Goal: Task Accomplishment & Management: Manage account settings

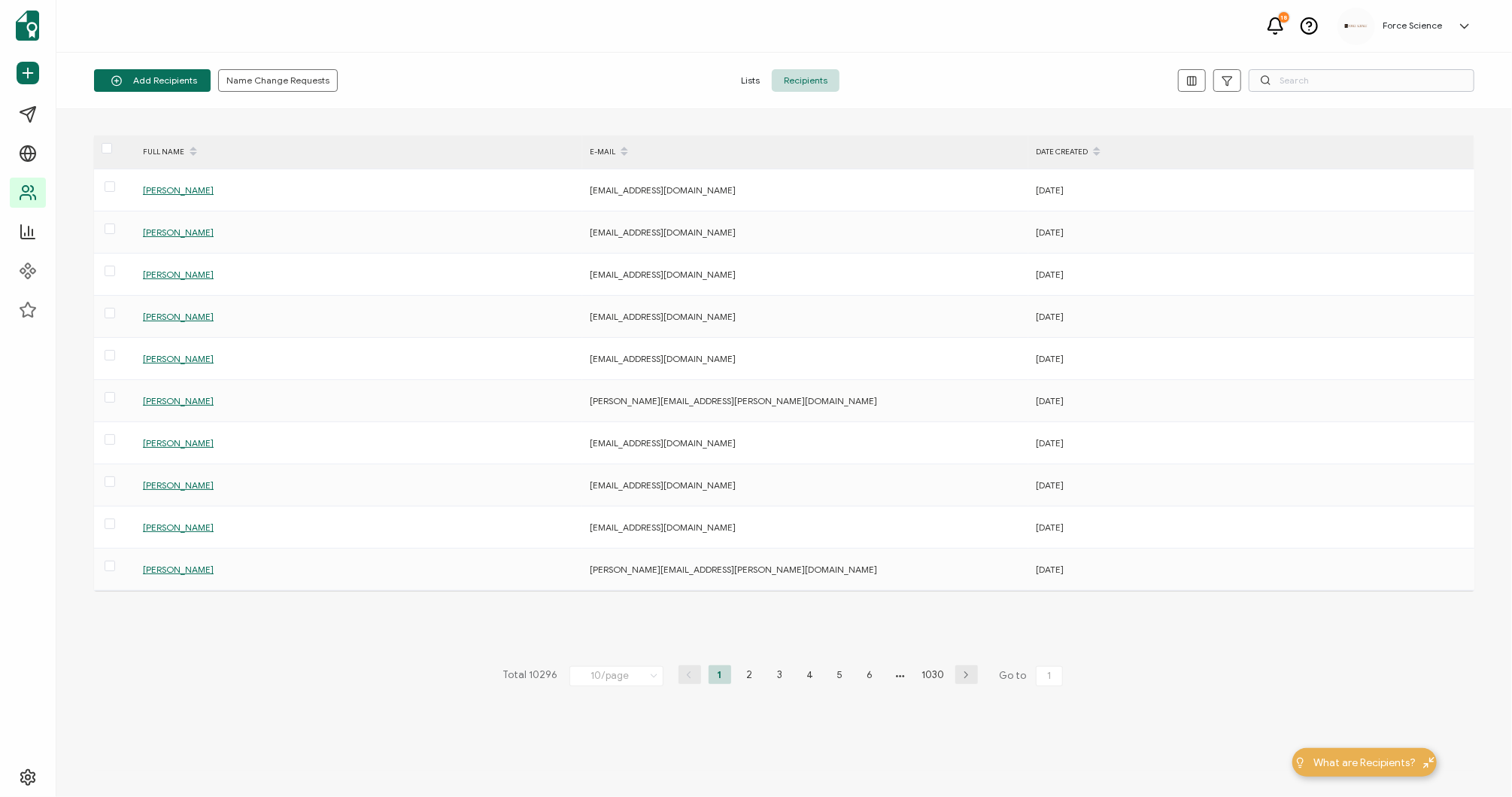
drag, startPoint x: 1334, startPoint y: 67, endPoint x: 1327, endPoint y: 81, distance: 15.7
click at [1333, 69] on div "Add Recipients Upload Spreadsheet Add a Single Recipient Name Change Requests L…" at bounding box center [785, 81] width 1456 height 57
click at [1327, 81] on input "text" at bounding box center [1361, 80] width 225 height 22
type input "d.;s"
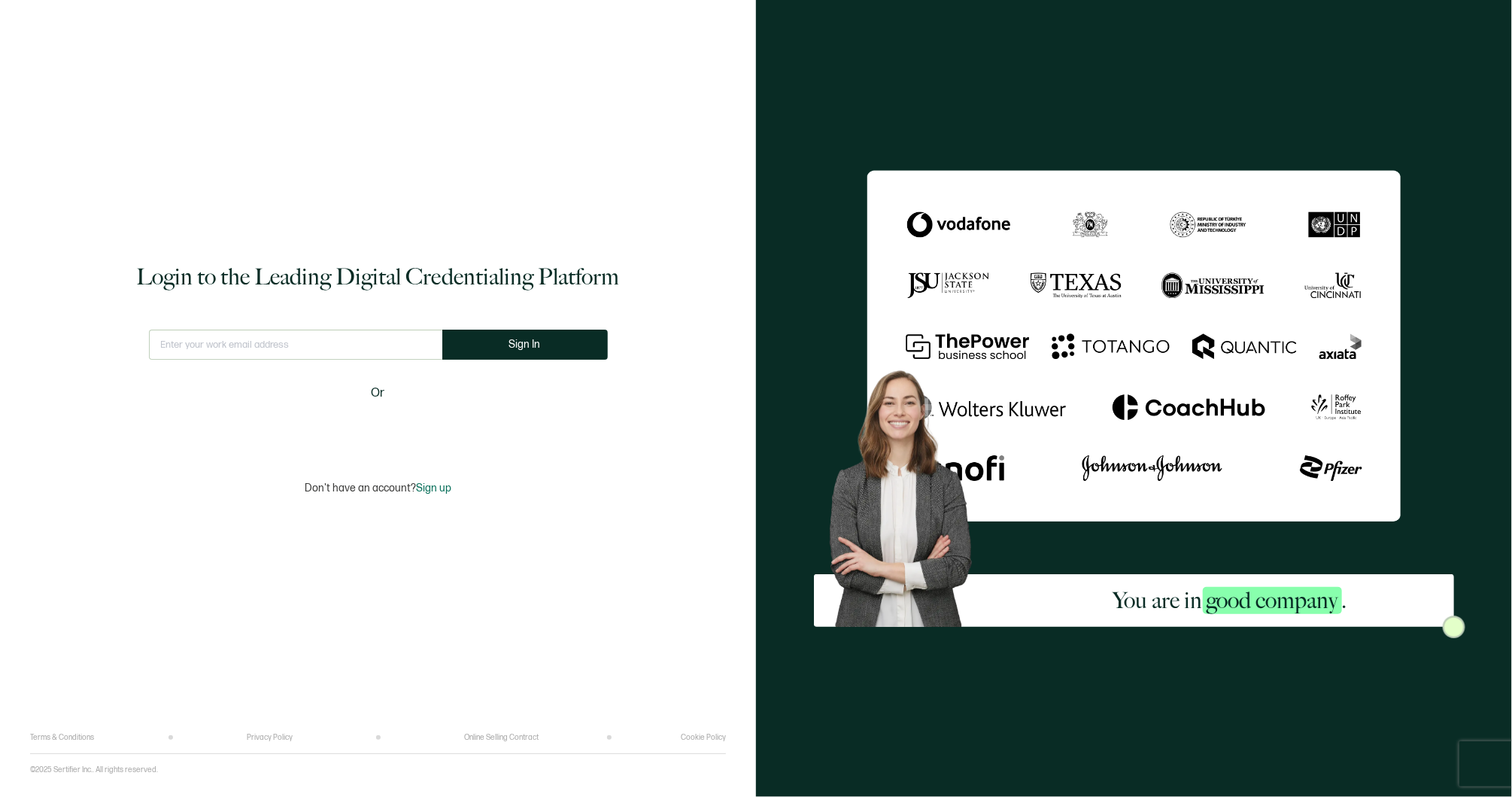
click at [305, 335] on input "text" at bounding box center [295, 344] width 294 height 30
type input "[PERSON_NAME][EMAIL_ADDRESS][PERSON_NAME][DOMAIN_NAME]"
click at [541, 345] on button "Sign In" at bounding box center [525, 344] width 166 height 30
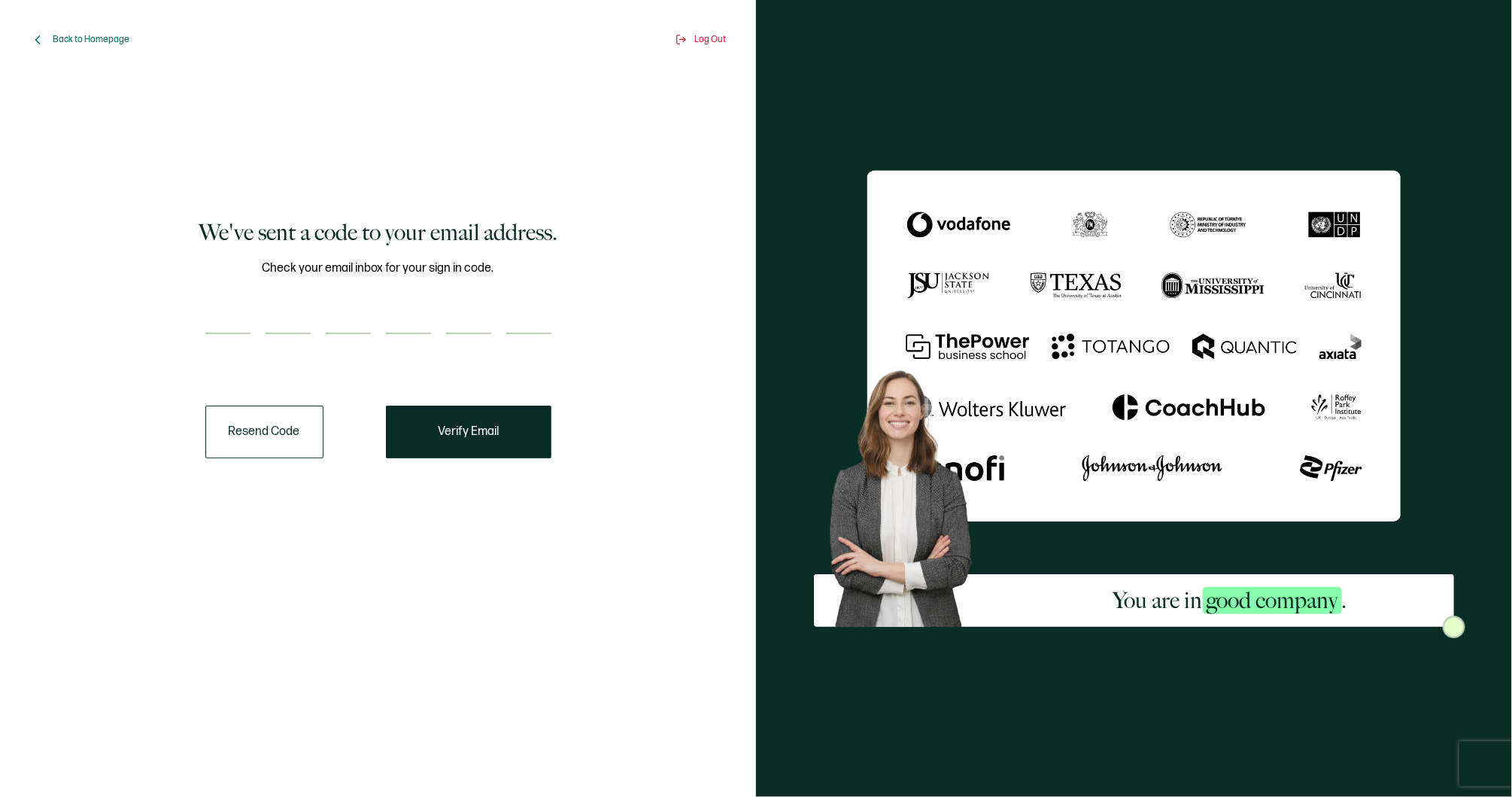
click at [203, 323] on div "We've sent a code to your email address. Check your email inbox for your sign i…" at bounding box center [377, 338] width 673 height 503
click at [228, 322] on input "number" at bounding box center [228, 318] width 45 height 30
type input "5"
type input "8"
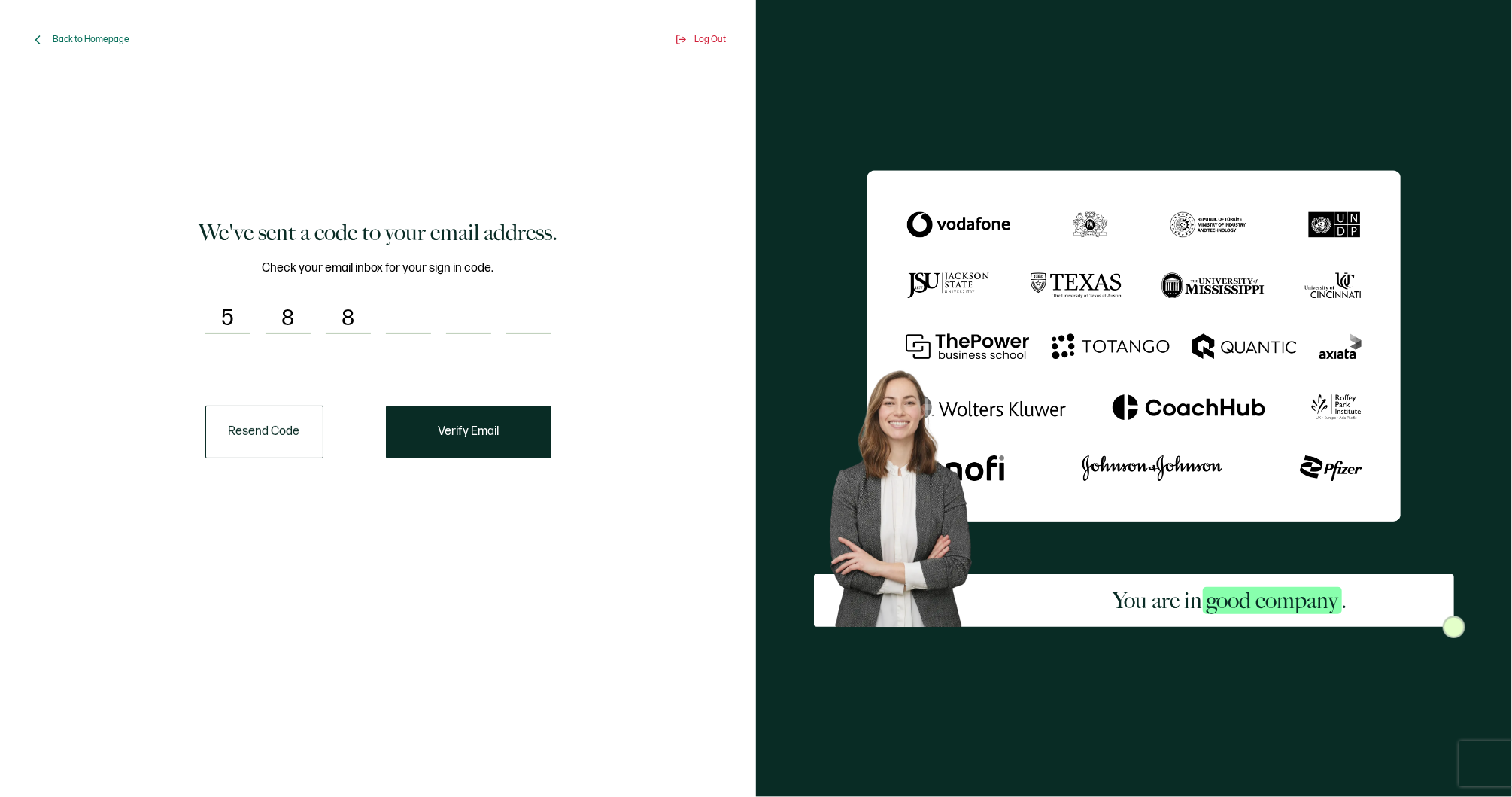
type input "5"
type input "7"
type input "3"
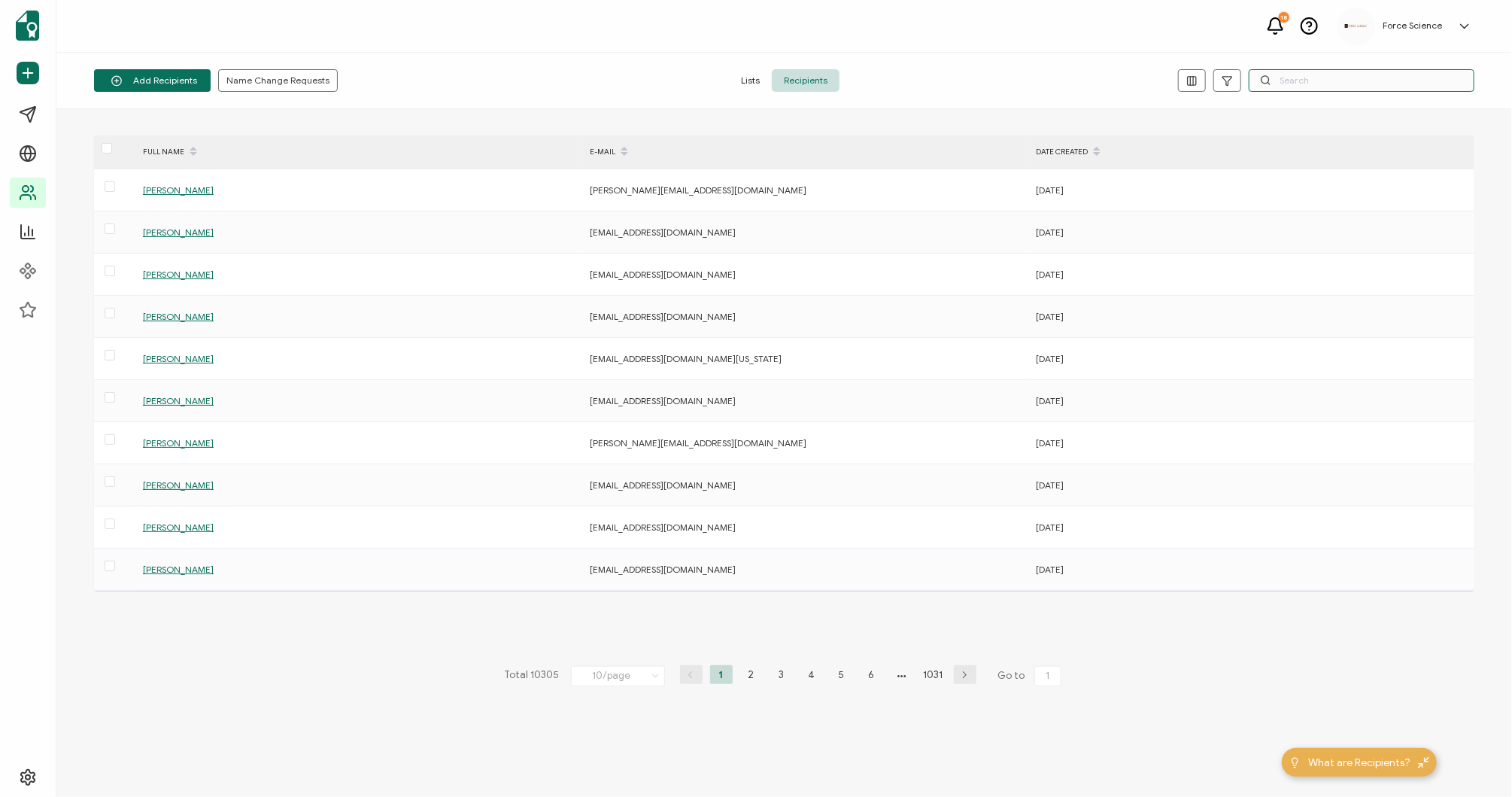
click at [1331, 83] on input "text" at bounding box center [1361, 80] width 225 height 22
paste input "[PERSON_NAME][EMAIL_ADDRESS][DOMAIN_NAME]"
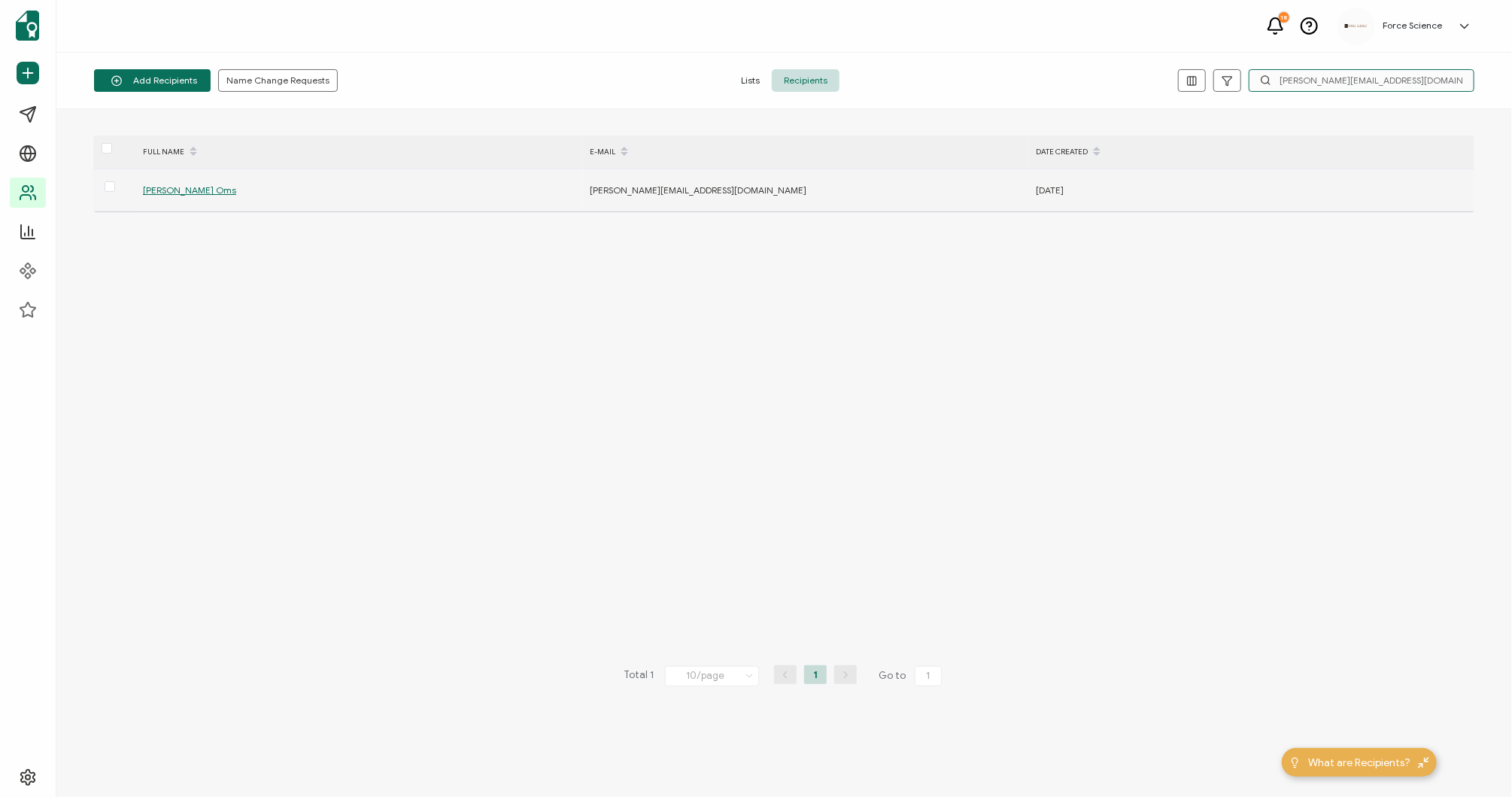
type input "[PERSON_NAME][EMAIL_ADDRESS][DOMAIN_NAME]"
click at [187, 194] on span "[PERSON_NAME] Oms" at bounding box center [190, 190] width 93 height 12
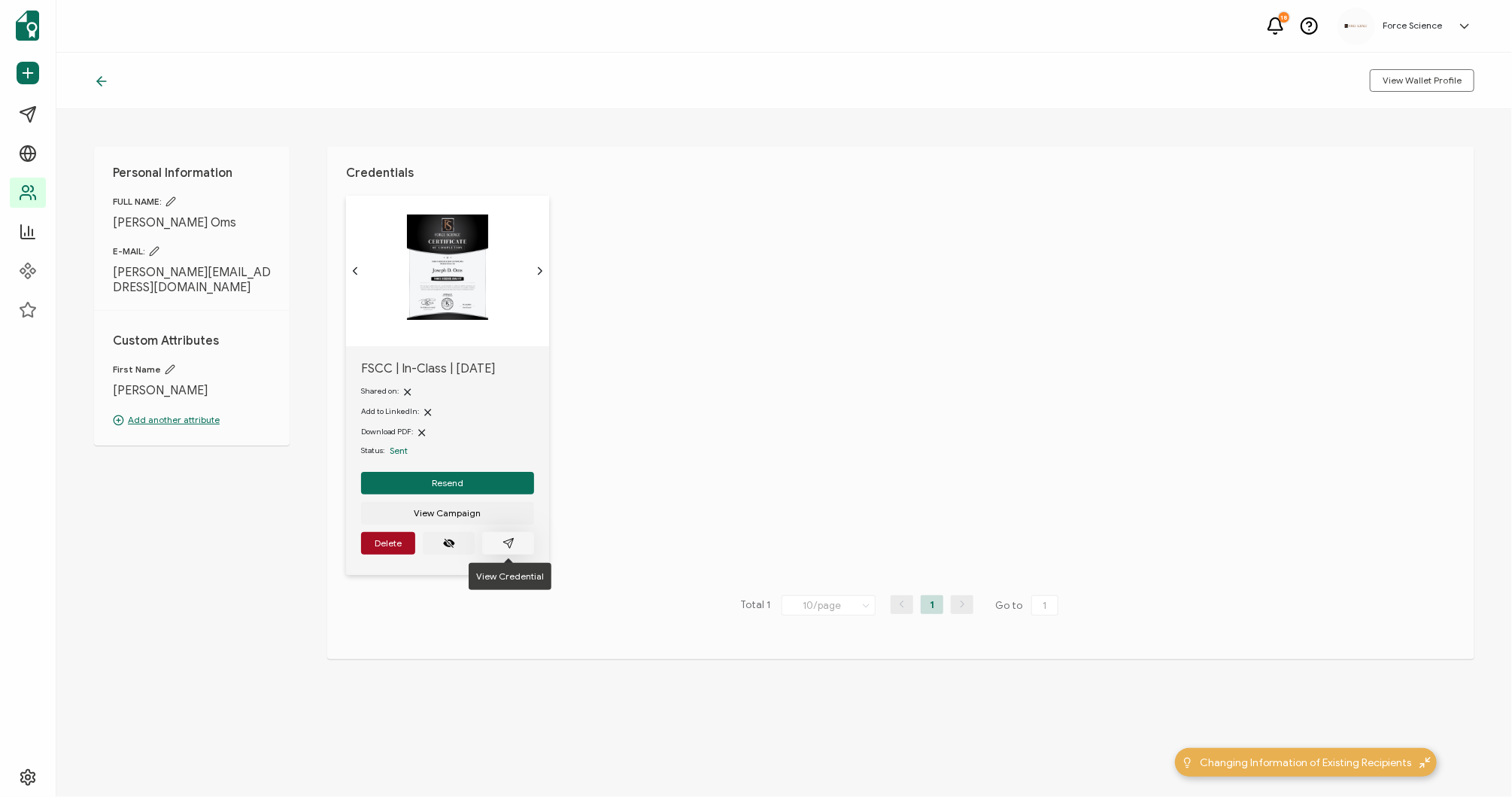
click at [518, 543] on button "button" at bounding box center [508, 543] width 52 height 22
